Goal: Information Seeking & Learning: Check status

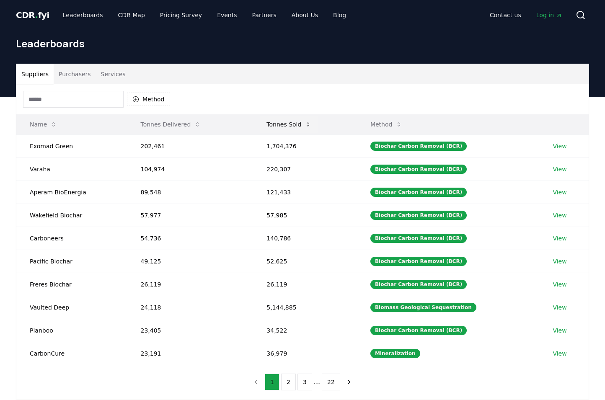
click at [297, 121] on button "Tonnes Sold" at bounding box center [289, 124] width 58 height 17
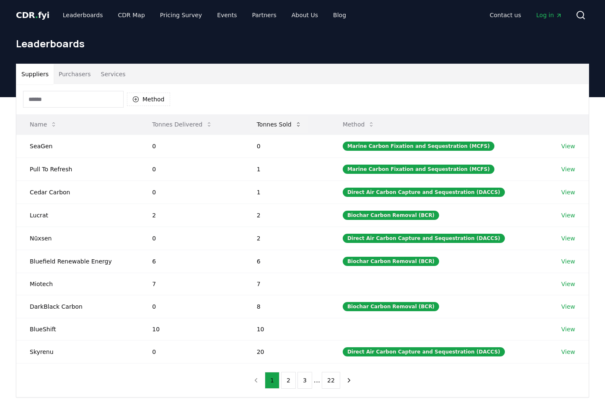
click at [281, 123] on button "Tonnes Sold" at bounding box center [279, 124] width 58 height 17
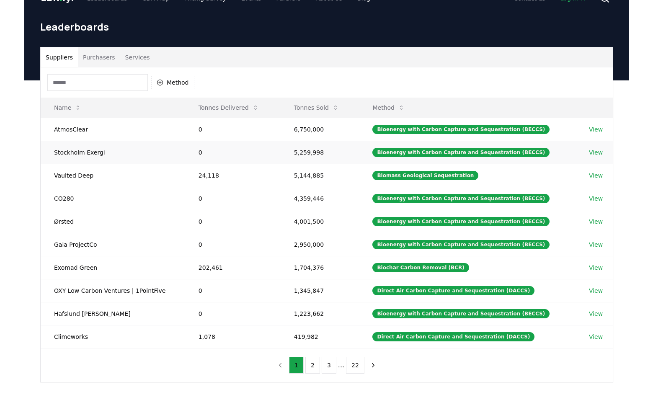
scroll to position [17, 0]
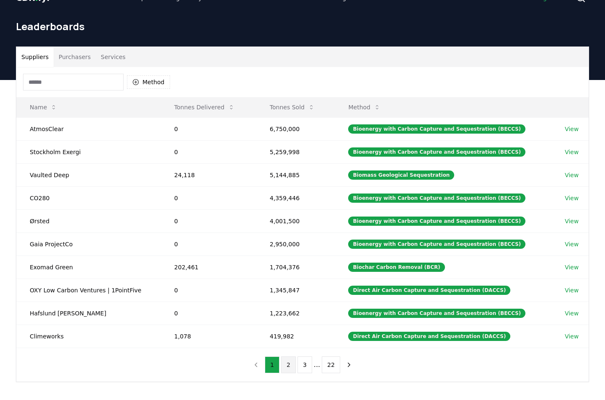
click at [290, 361] on button "2" at bounding box center [288, 365] width 15 height 17
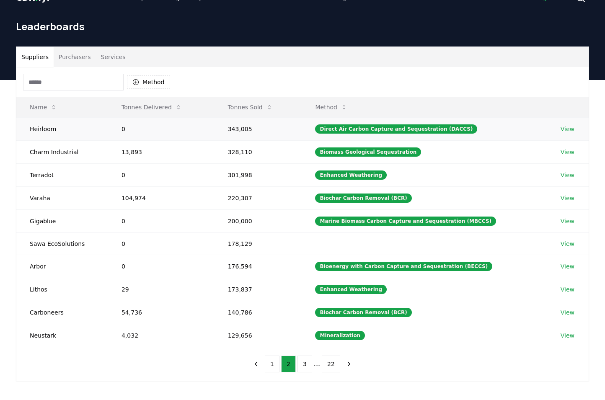
click at [238, 132] on td "343,005" at bounding box center [258, 128] width 88 height 23
